Goal: Task Accomplishment & Management: Use online tool/utility

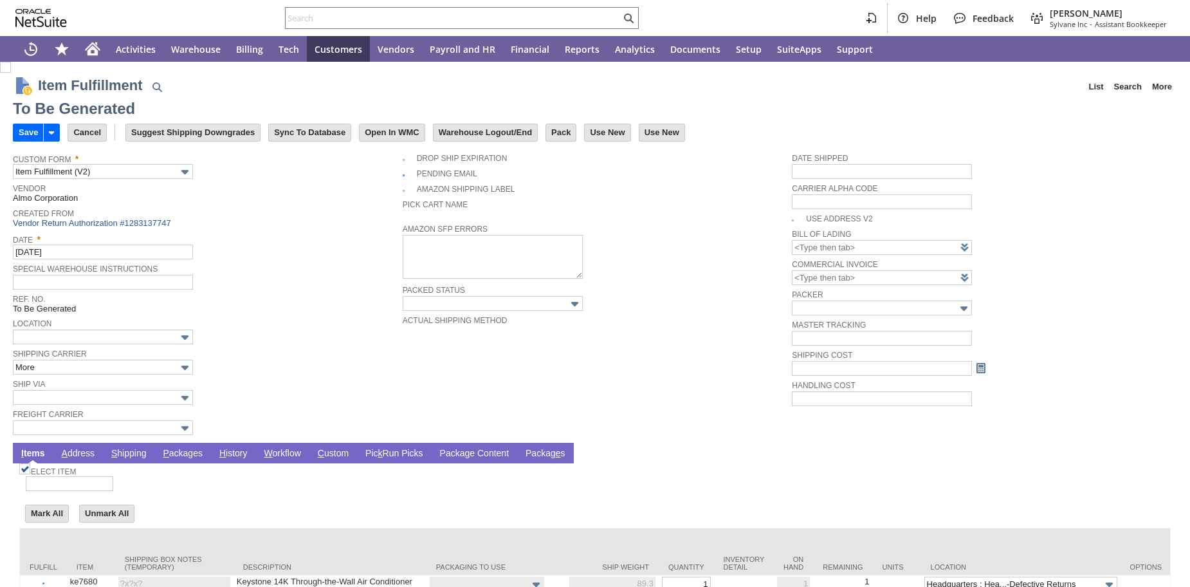
type input "0.00"
click at [122, 405] on input "text" at bounding box center [103, 397] width 180 height 15
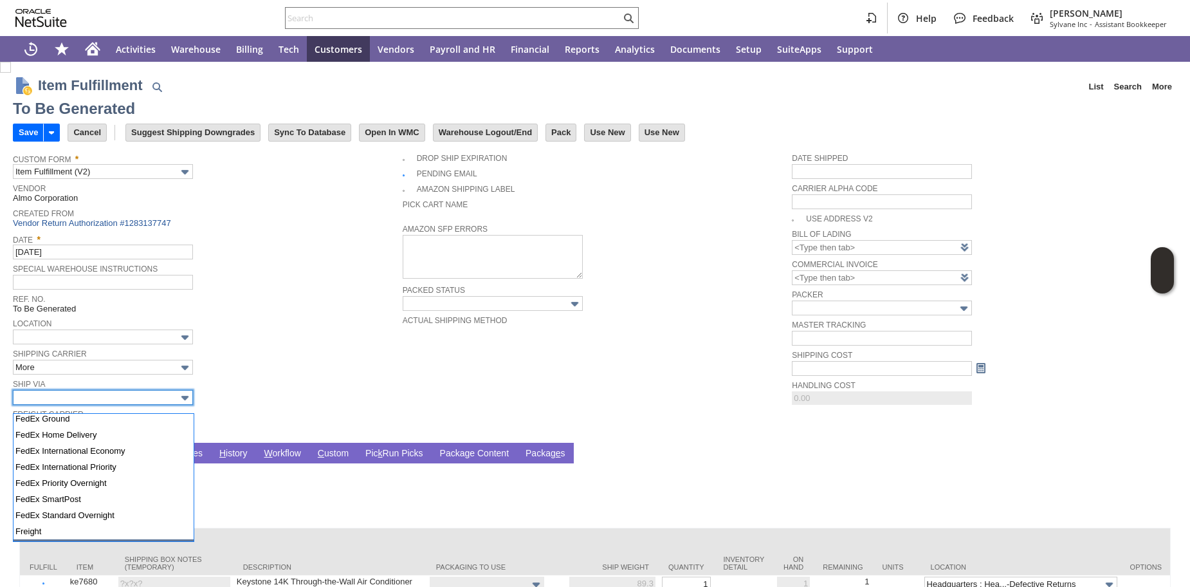
scroll to position [301, 0]
type input "FedEx Ground"
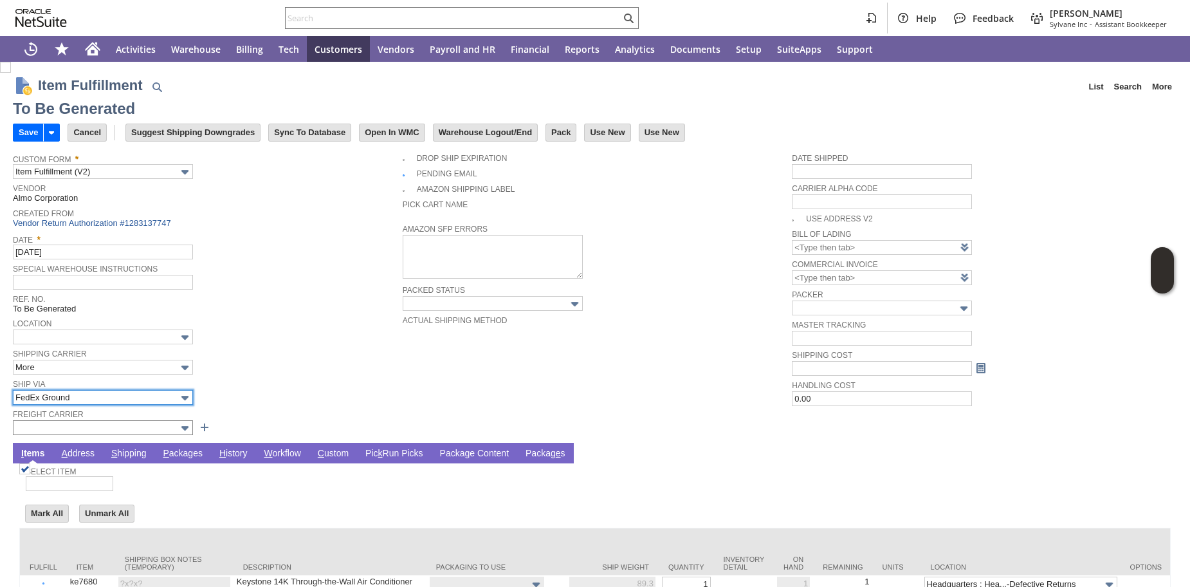
type input "89.3"
type input "OK"
click at [192, 460] on link "P ackages" at bounding box center [183, 454] width 46 height 12
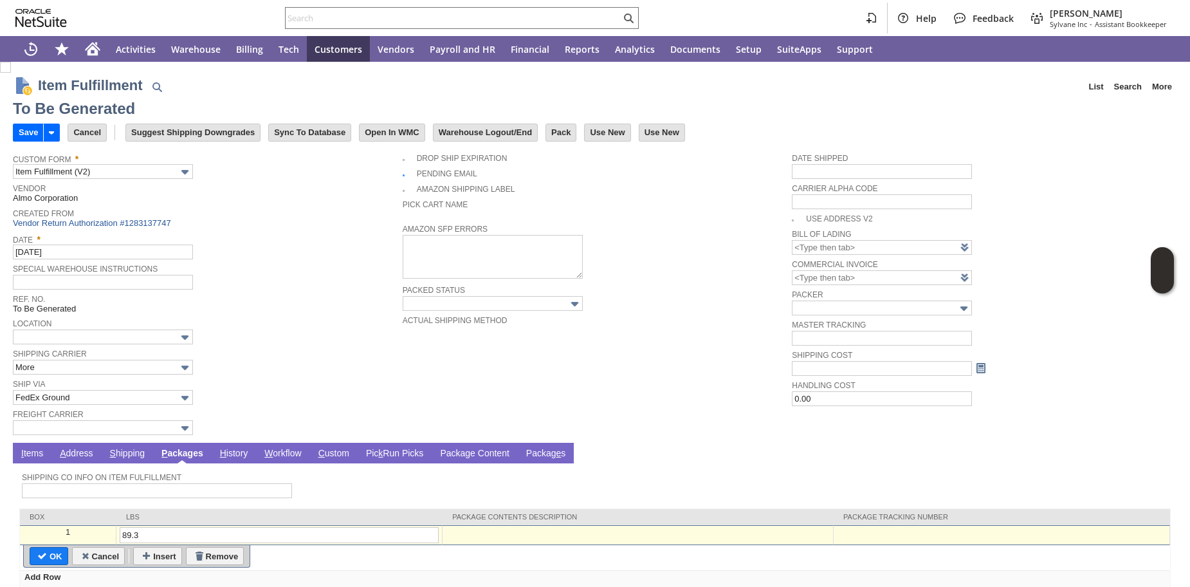
click at [888, 538] on div at bounding box center [1001, 532] width 329 height 11
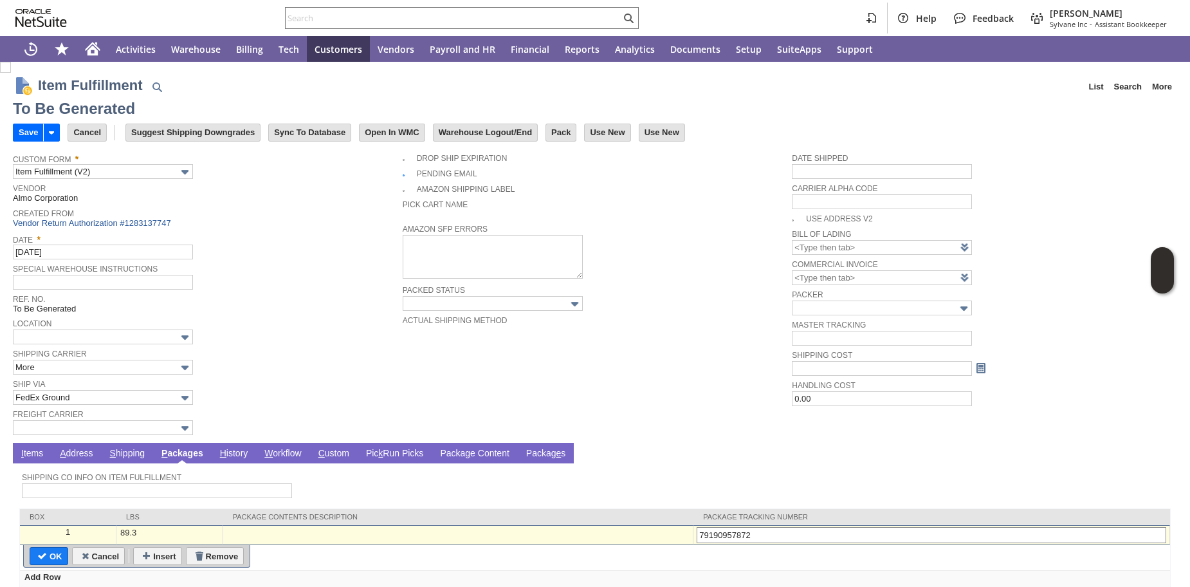
type input "791909578728"
type input "Add"
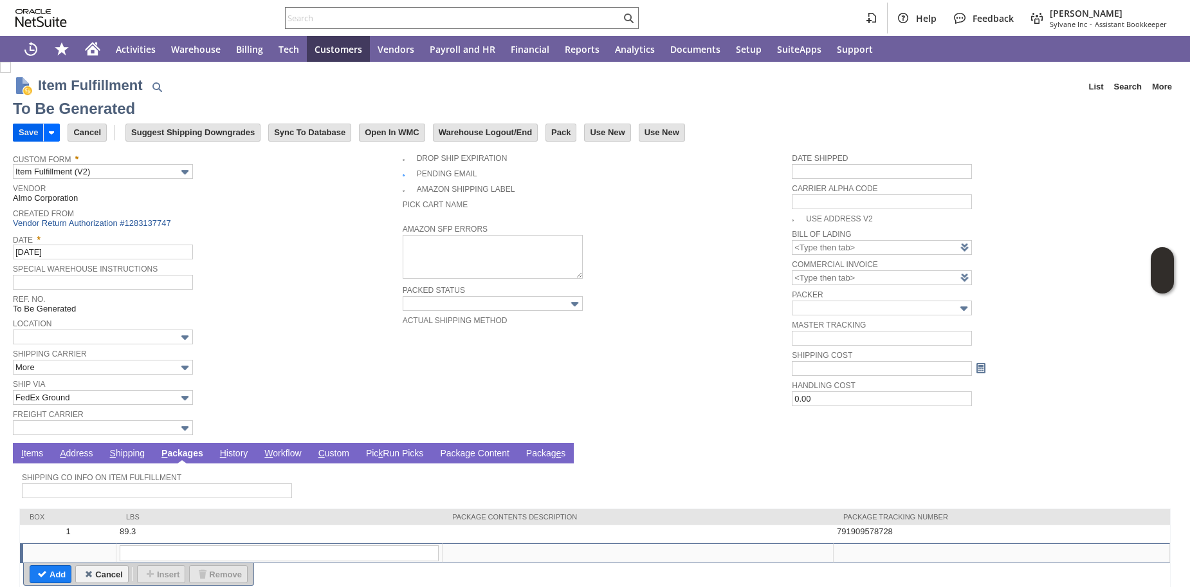
click at [26, 134] on input "Save" at bounding box center [29, 132] width 30 height 17
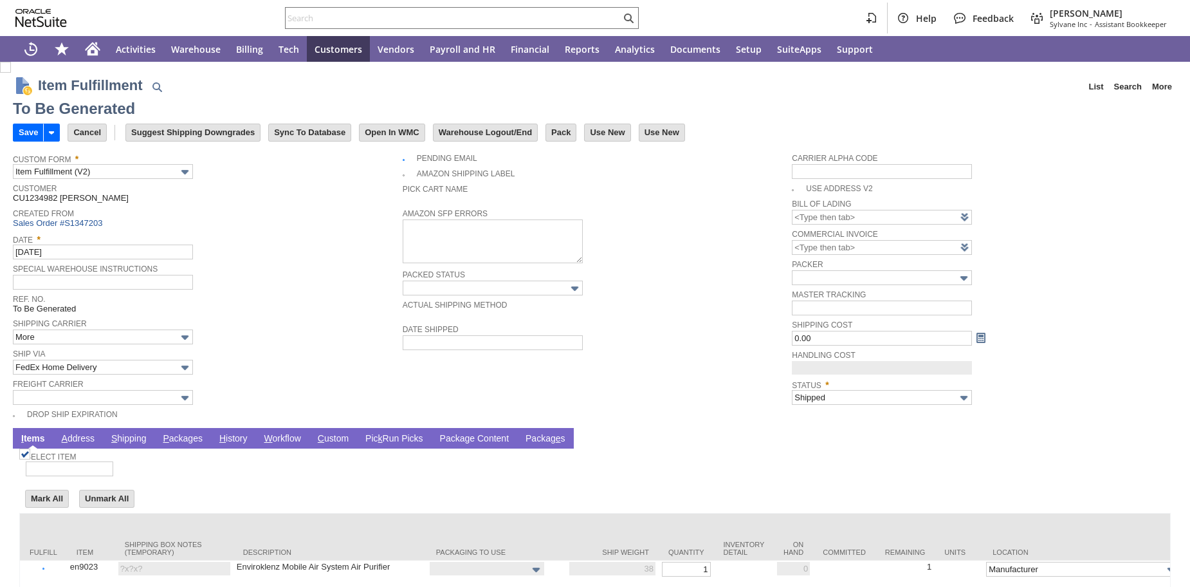
type input "0.00"
click at [113, 384] on span "Freight Carrier" at bounding box center [204, 383] width 383 height 14
click at [113, 374] on input "FedEx Home Delivery" at bounding box center [103, 367] width 180 height 15
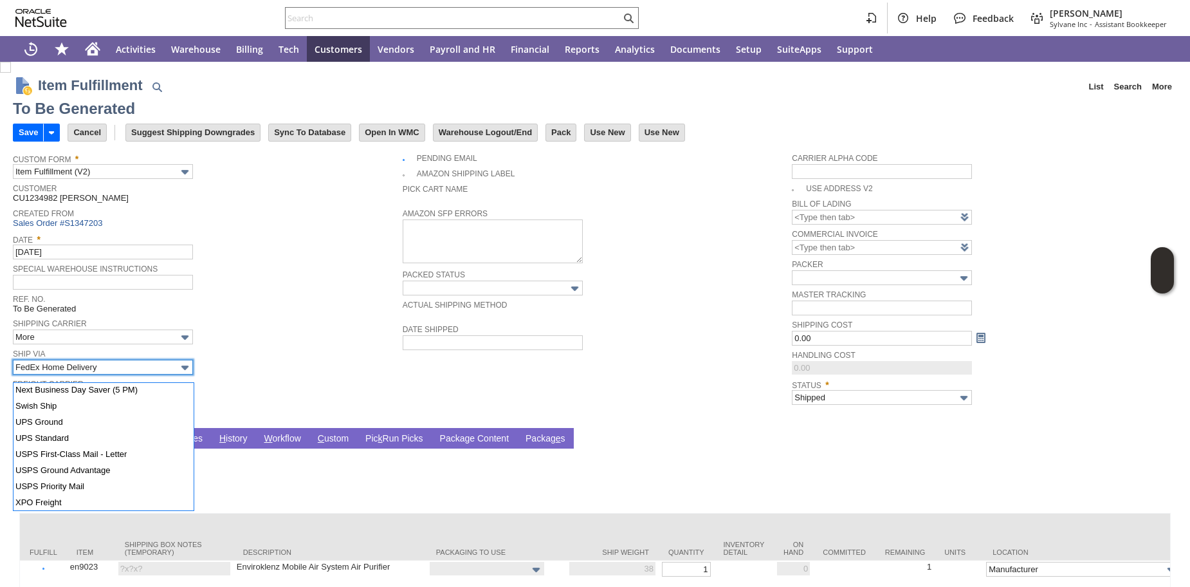
scroll to position [567, 0]
type input "UPS Ground"
type input "Add"
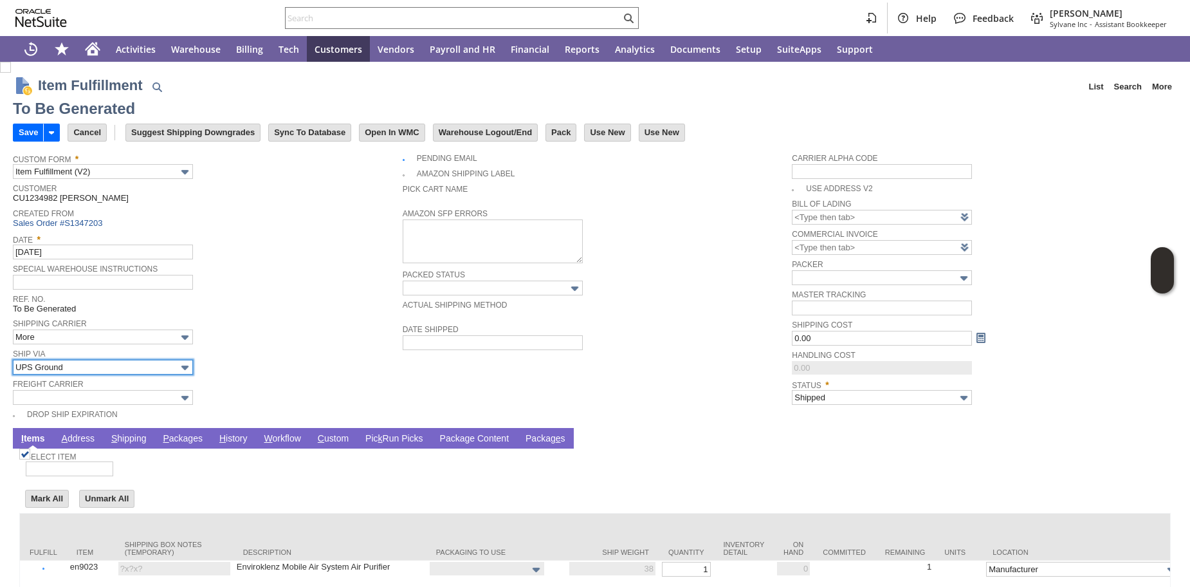
type input "OK"
click at [187, 445] on link "P ackages" at bounding box center [183, 439] width 46 height 12
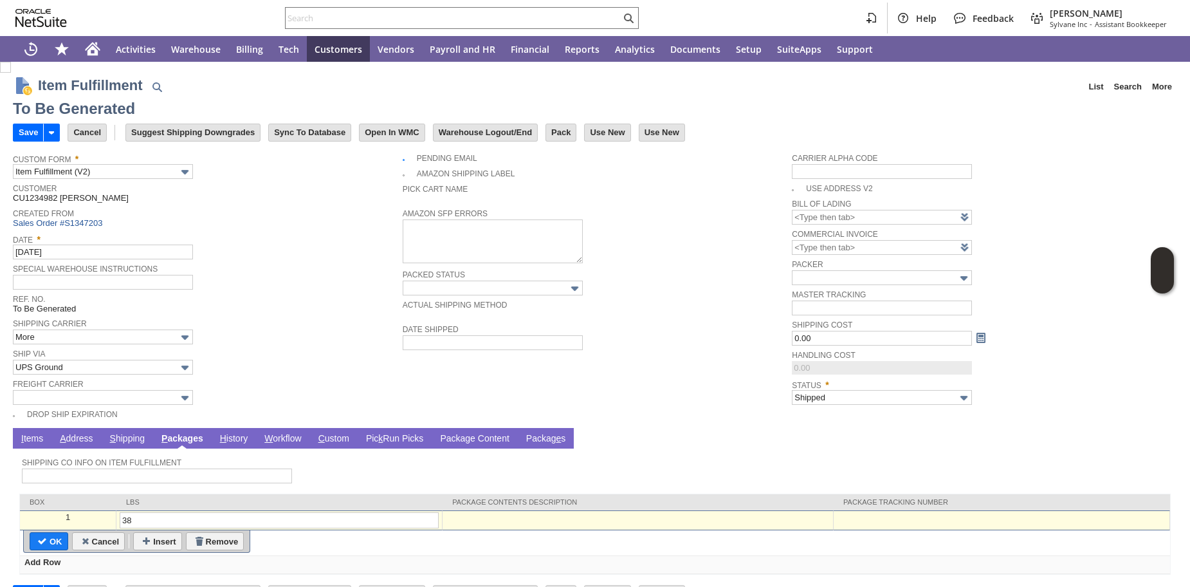
click at [926, 523] on div at bounding box center [1001, 517] width 329 height 11
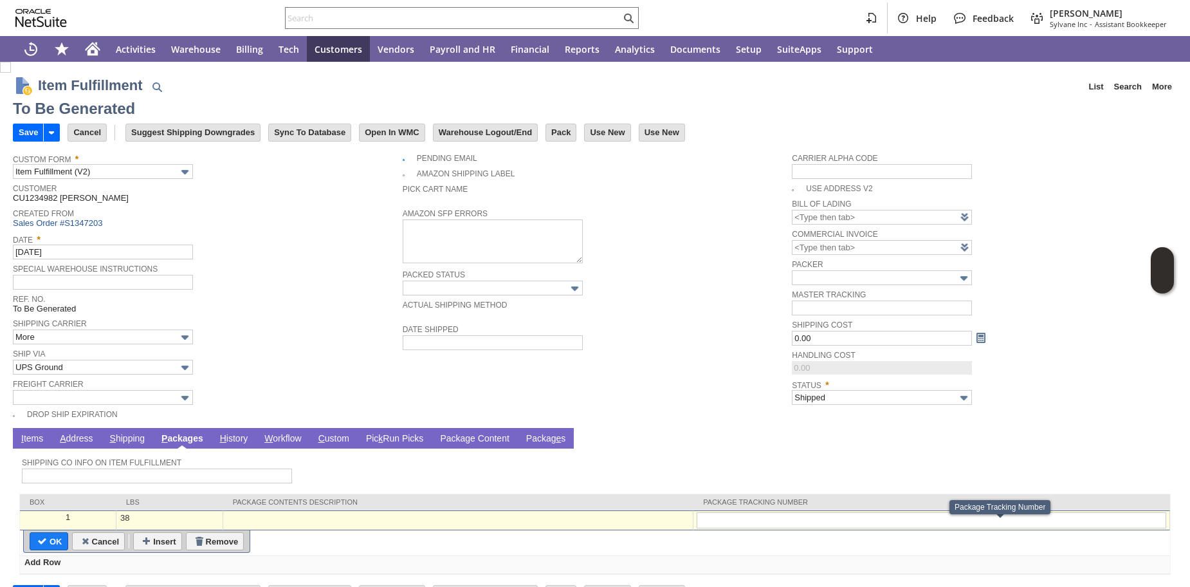
type input "1Z25A8Y40312540799"
type input "Add"
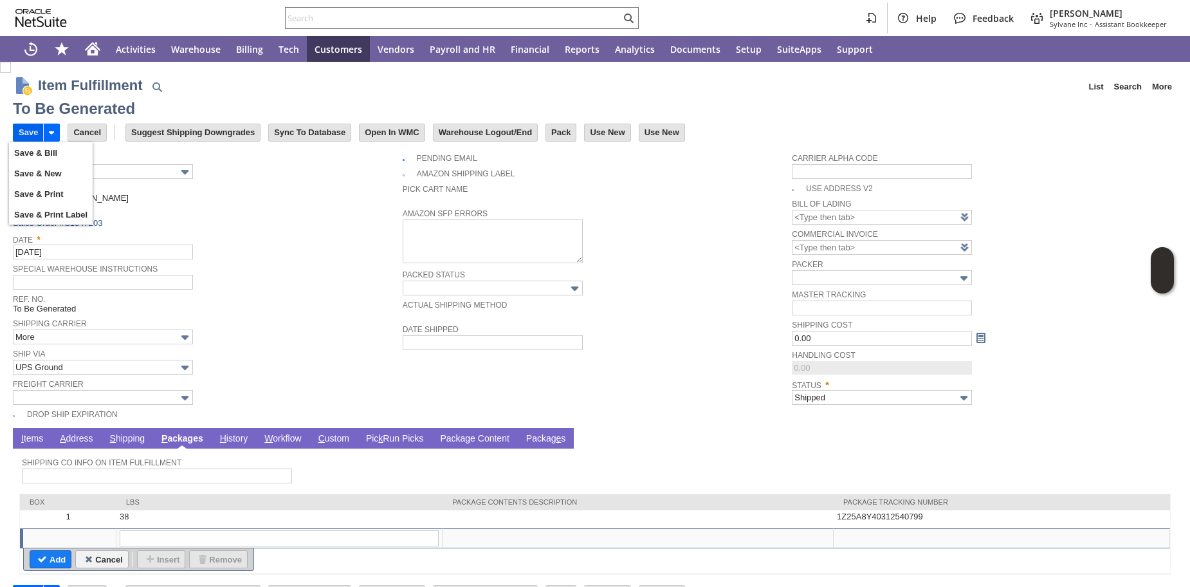
click at [26, 140] on input "Save" at bounding box center [29, 132] width 30 height 17
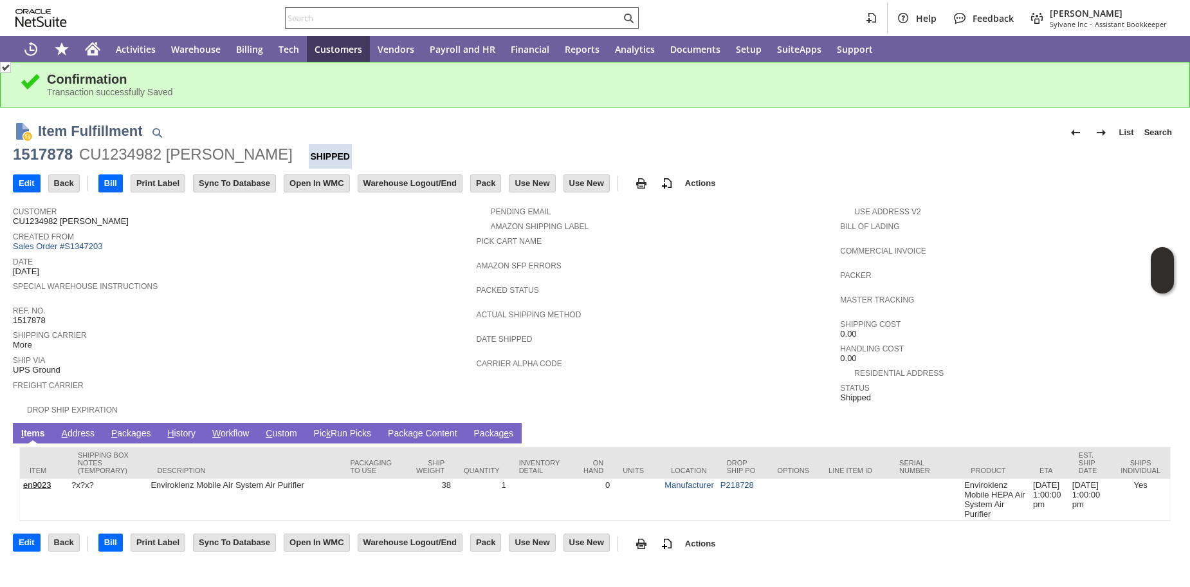
click at [544, 21] on input "text" at bounding box center [453, 17] width 335 height 15
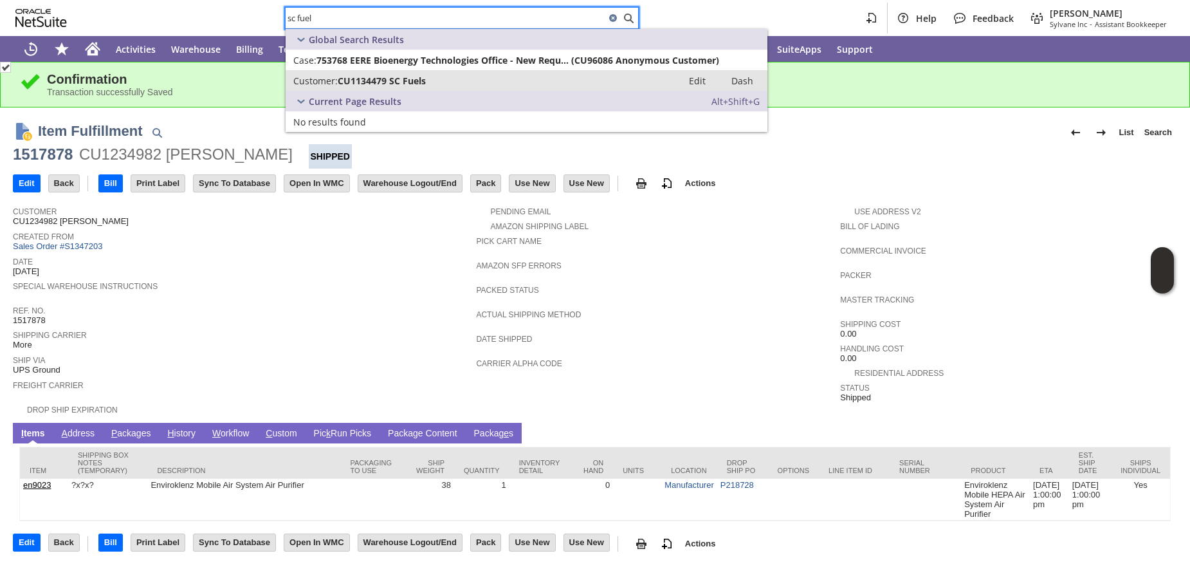
type input "sc fuel"
click at [458, 81] on div "Customer: CU1134479 SC Fuels" at bounding box center [483, 81] width 381 height 12
